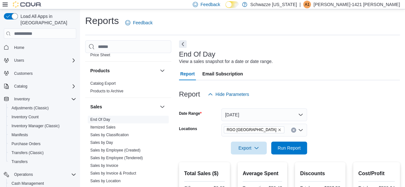
scroll to position [416, 0]
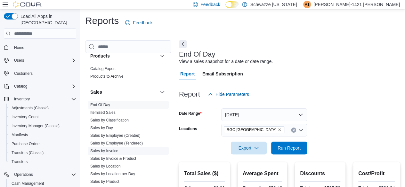
click at [111, 151] on link "Sales by Invoice" at bounding box center [104, 151] width 28 height 4
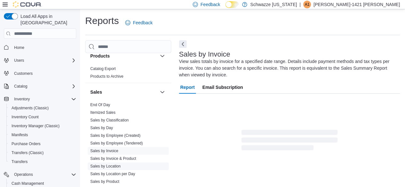
click at [113, 167] on link "Sales by Location" at bounding box center [105, 166] width 30 height 4
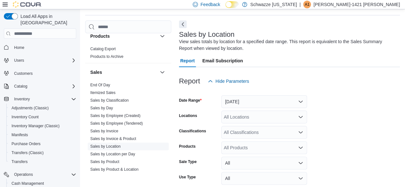
scroll to position [21, 0]
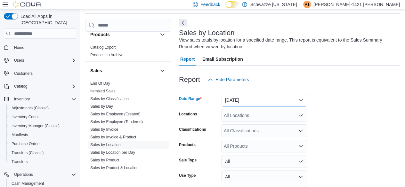
click at [251, 99] on button "[DATE]" at bounding box center [264, 100] width 86 height 13
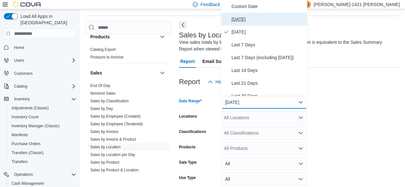
click at [236, 18] on span "[DATE]" at bounding box center [268, 19] width 73 height 8
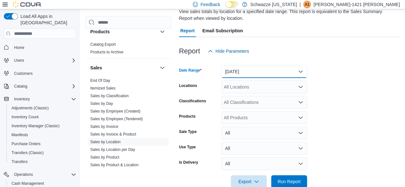
scroll to position [63, 0]
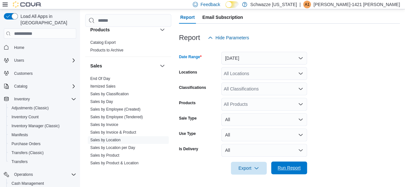
click at [286, 166] on span "Run Report" at bounding box center [289, 168] width 23 height 6
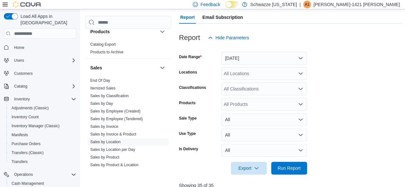
scroll to position [192, 0]
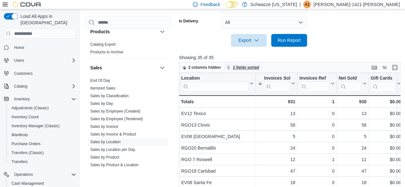
click at [252, 70] on span "2 fields sorted" at bounding box center [246, 67] width 26 height 5
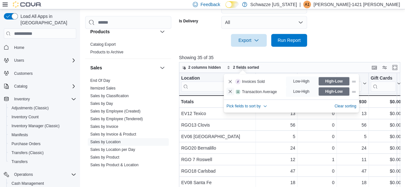
click at [229, 92] on button "Remove Transaction Average from data grid sort" at bounding box center [230, 92] width 8 height 8
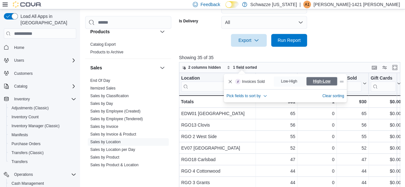
click at [327, 81] on span "High-Low" at bounding box center [322, 82] width 18 height 10
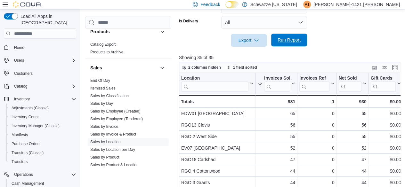
click at [285, 38] on span "Run Report" at bounding box center [289, 40] width 23 height 6
drag, startPoint x: 399, startPoint y: 68, endPoint x: 226, endPoint y: 89, distance: 173.9
click at [399, 68] on button "Enter fullscreen" at bounding box center [395, 68] width 8 height 8
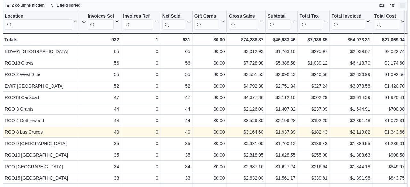
scroll to position [0, 0]
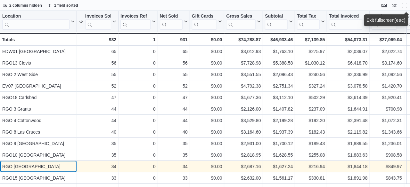
click at [36, 168] on div "RGO [GEOGRAPHIC_DATA]" at bounding box center [38, 167] width 72 height 8
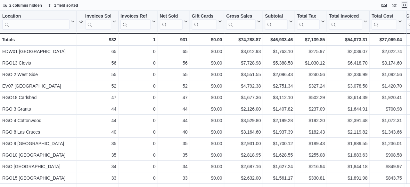
click at [405, 6] on button "Exit fullscreen" at bounding box center [405, 5] width 8 height 8
